Goal: Transaction & Acquisition: Purchase product/service

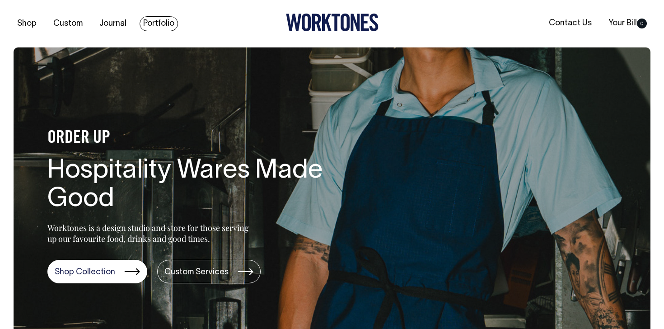
click at [167, 24] on link "Portfolio" at bounding box center [159, 23] width 38 height 15
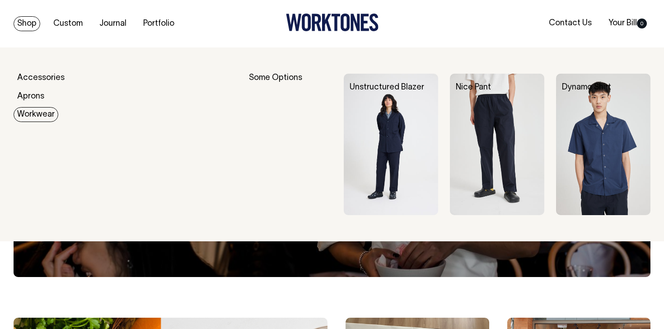
click at [37, 112] on link "Workwear" at bounding box center [36, 114] width 45 height 15
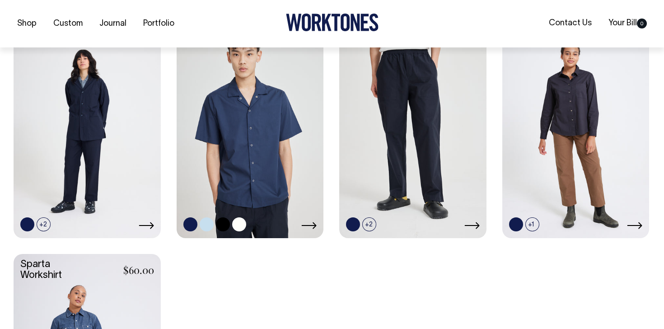
scroll to position [285, 0]
click at [91, 122] on link at bounding box center [87, 126] width 147 height 219
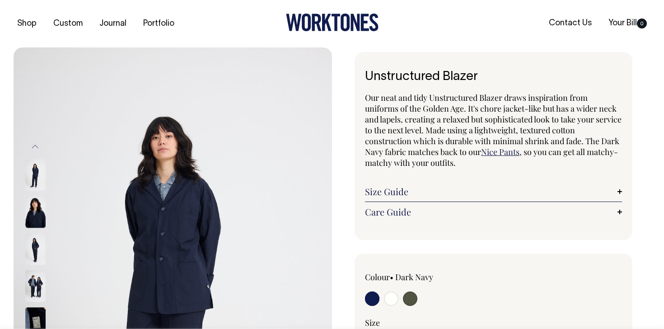
click at [390, 299] on input "radio" at bounding box center [391, 298] width 14 height 14
radio input "true"
select select "Off-White"
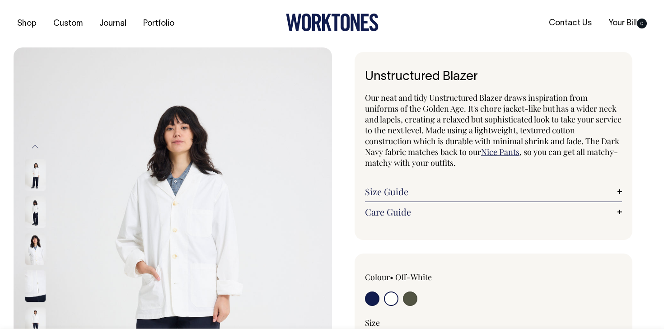
click at [412, 295] on input "radio" at bounding box center [410, 298] width 14 height 14
radio input "true"
select select "Olive"
